Goal: Navigation & Orientation: Find specific page/section

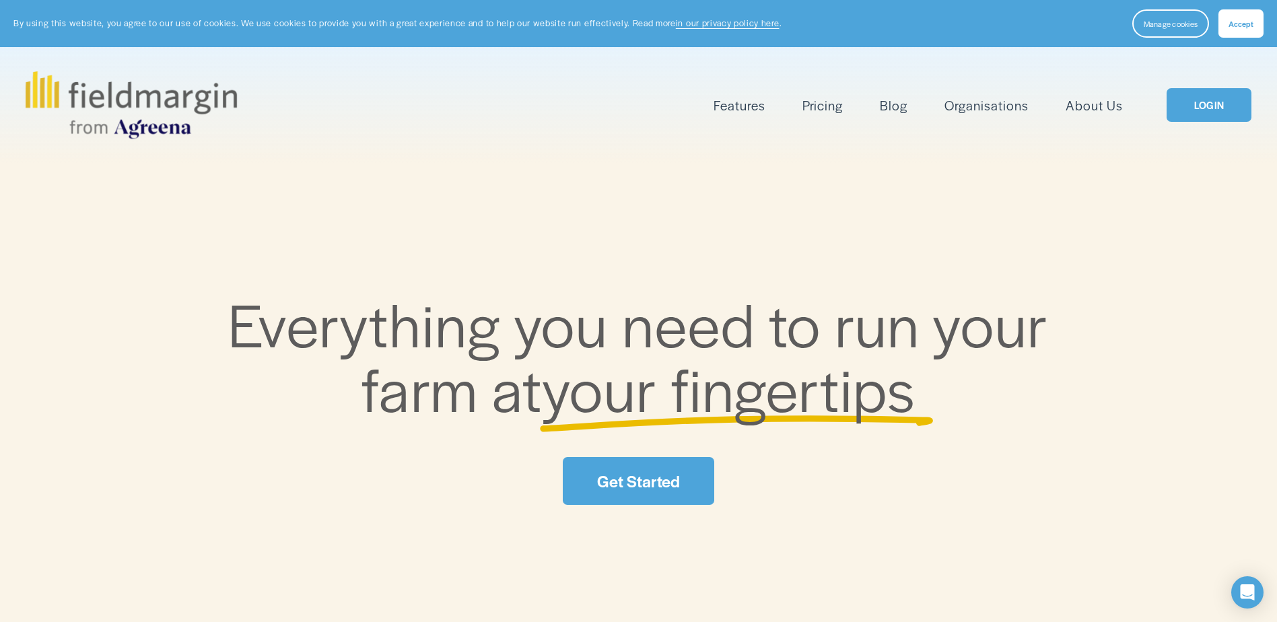
click at [1194, 104] on link "LOGIN" at bounding box center [1208, 105] width 85 height 34
